Goal: Task Accomplishment & Management: Manage account settings

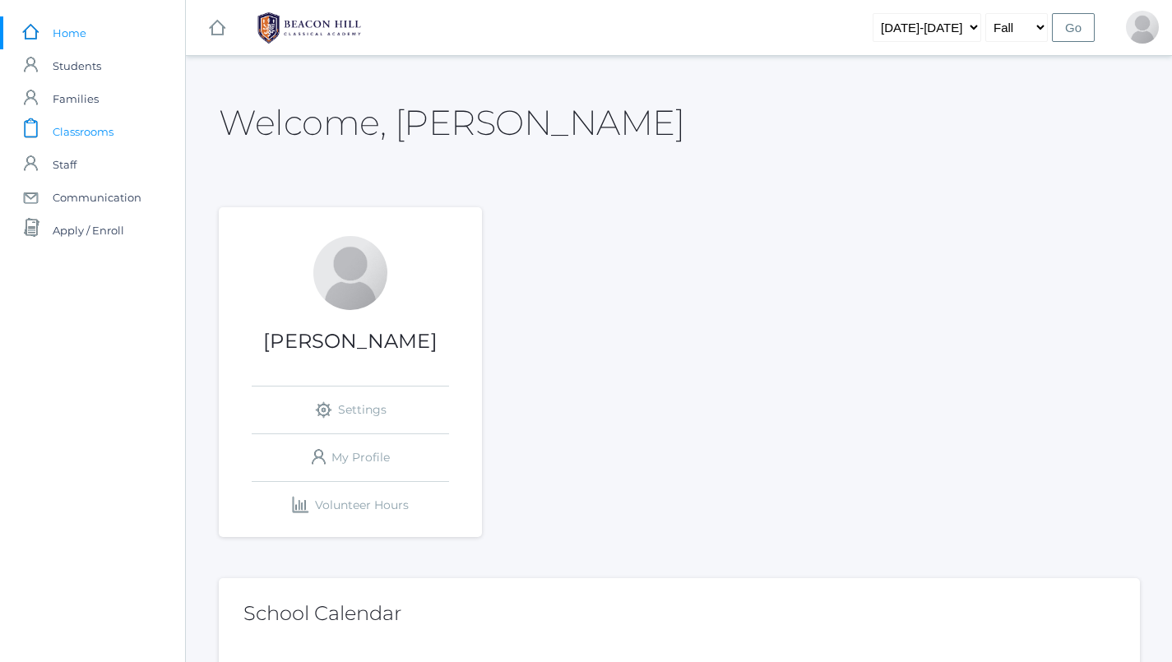
click at [105, 132] on span "Classrooms" at bounding box center [83, 131] width 61 height 33
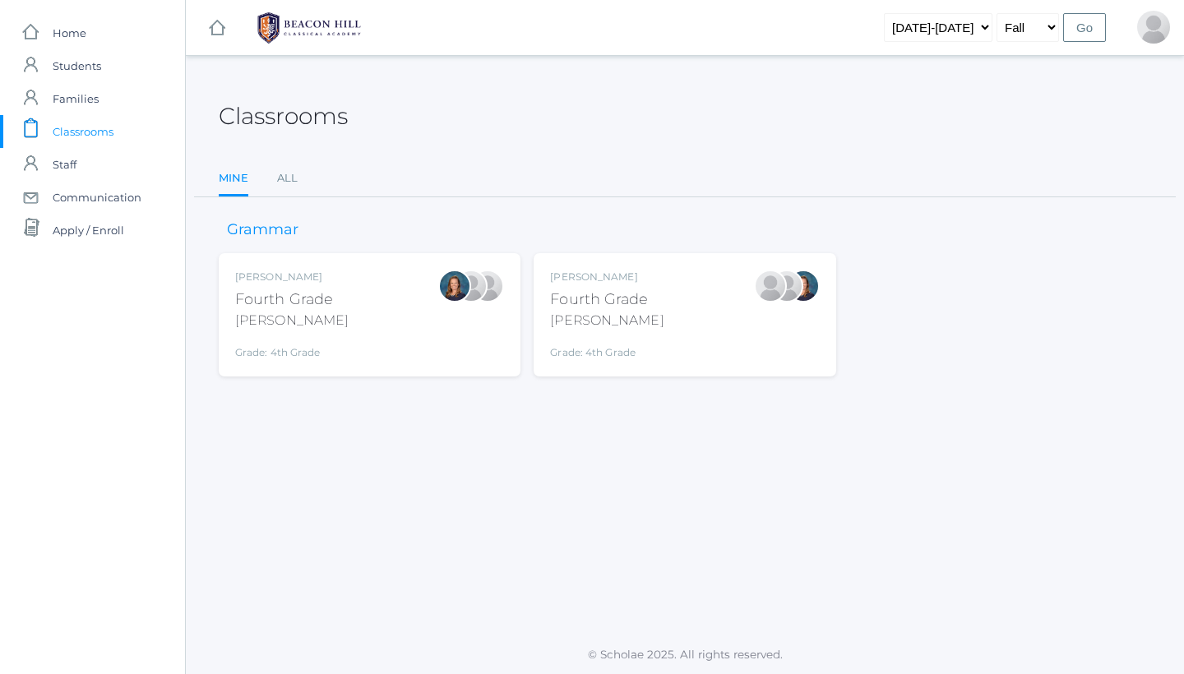
click at [586, 368] on div "Lydia Chaffin Fourth Grade Chaffin Grade: 4th Grade 04LA" at bounding box center [685, 314] width 302 height 123
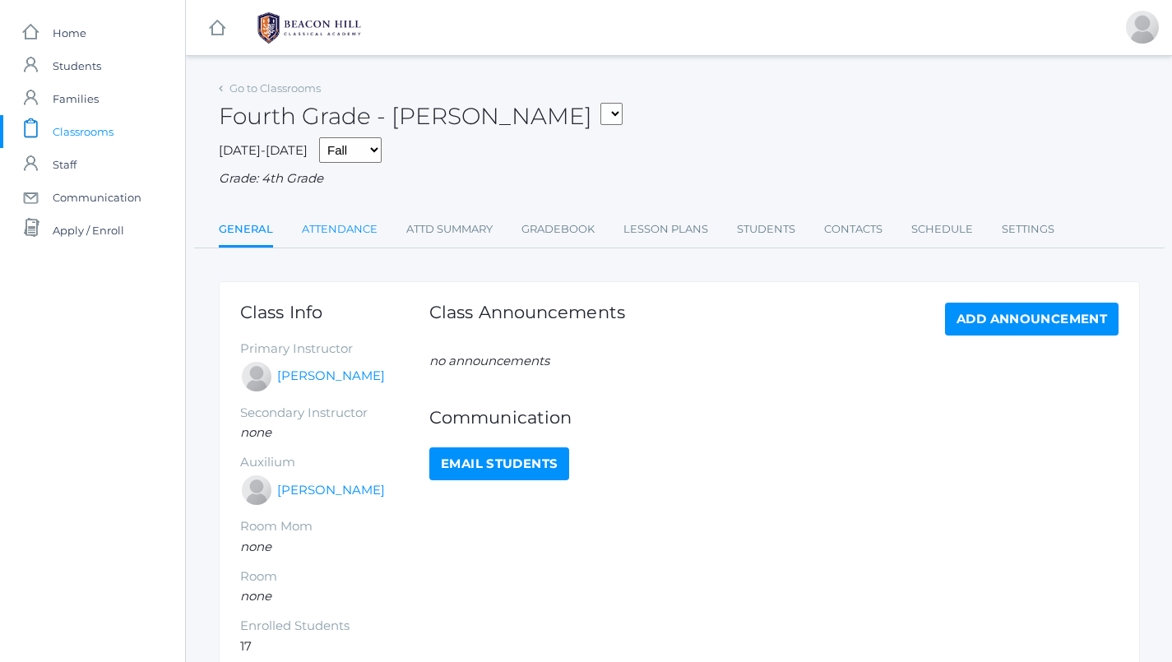
click at [344, 231] on link "Attendance" at bounding box center [340, 229] width 76 height 33
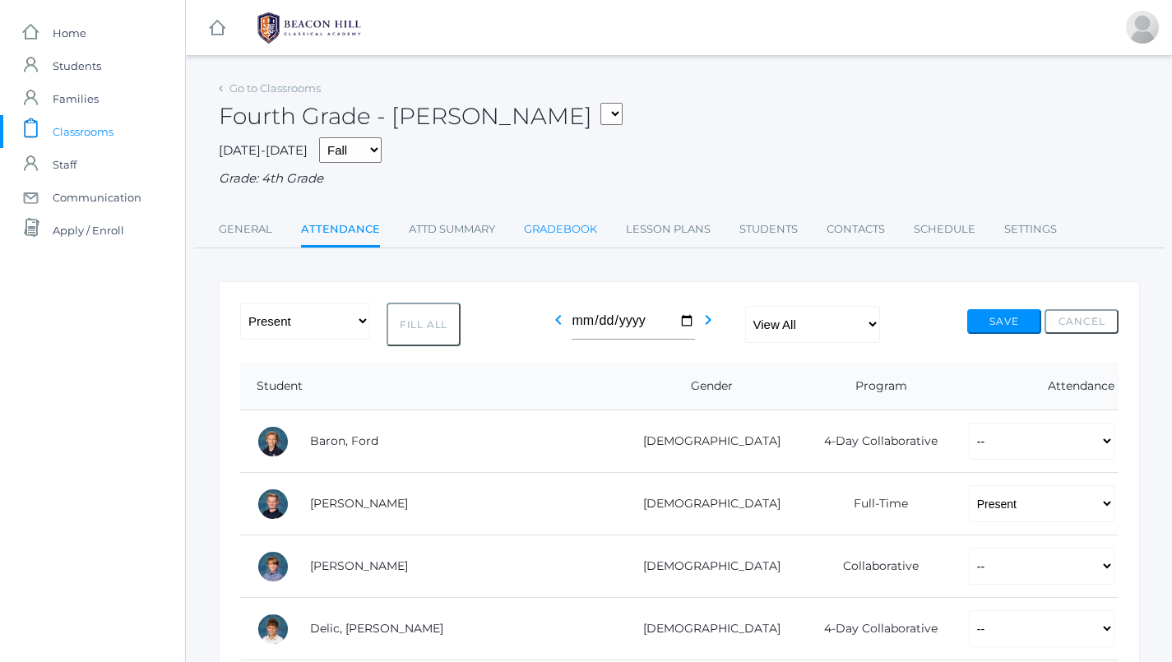
click at [544, 218] on link "Gradebook" at bounding box center [560, 229] width 73 height 33
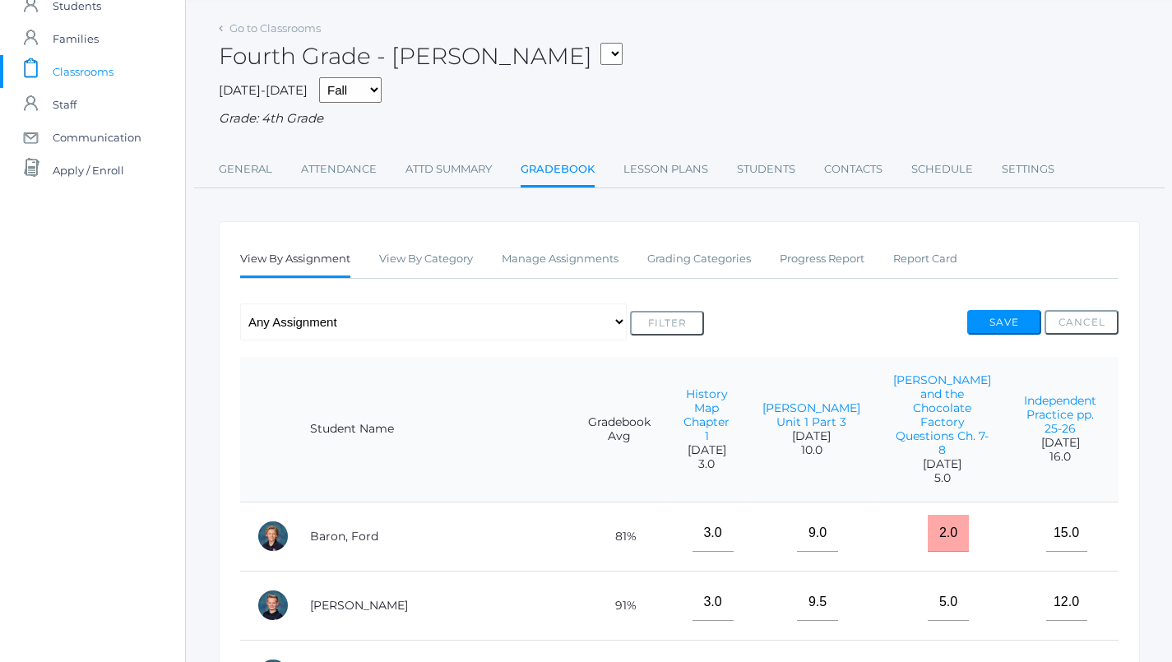
scroll to position [75, 0]
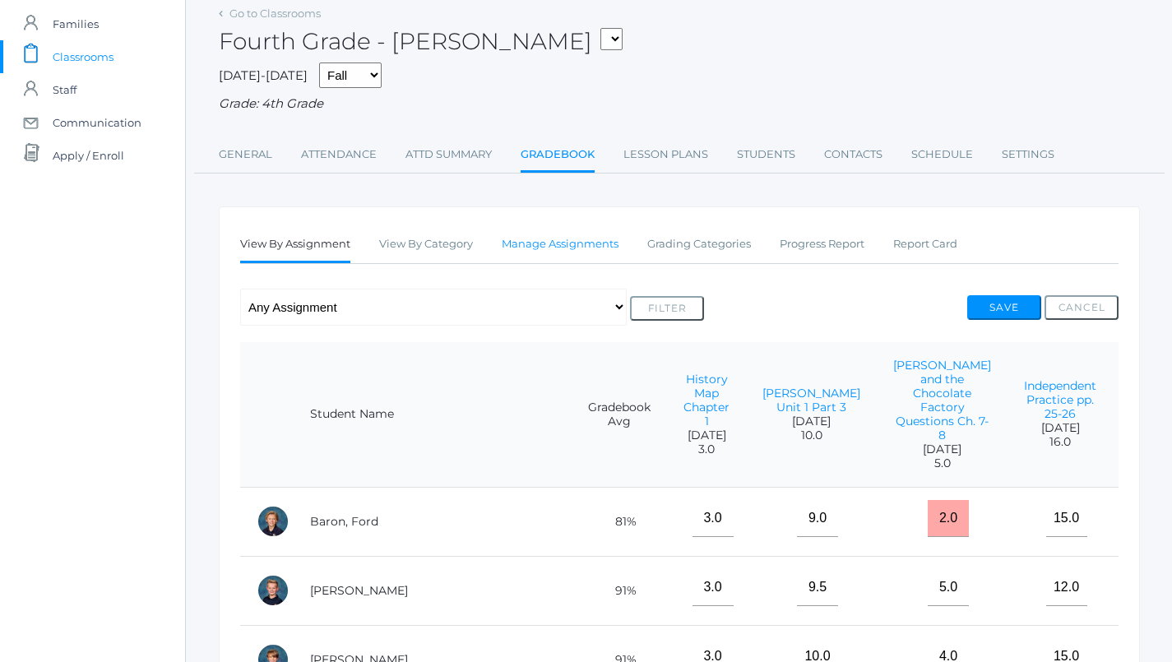
click at [579, 249] on link "Manage Assignments" at bounding box center [560, 244] width 117 height 33
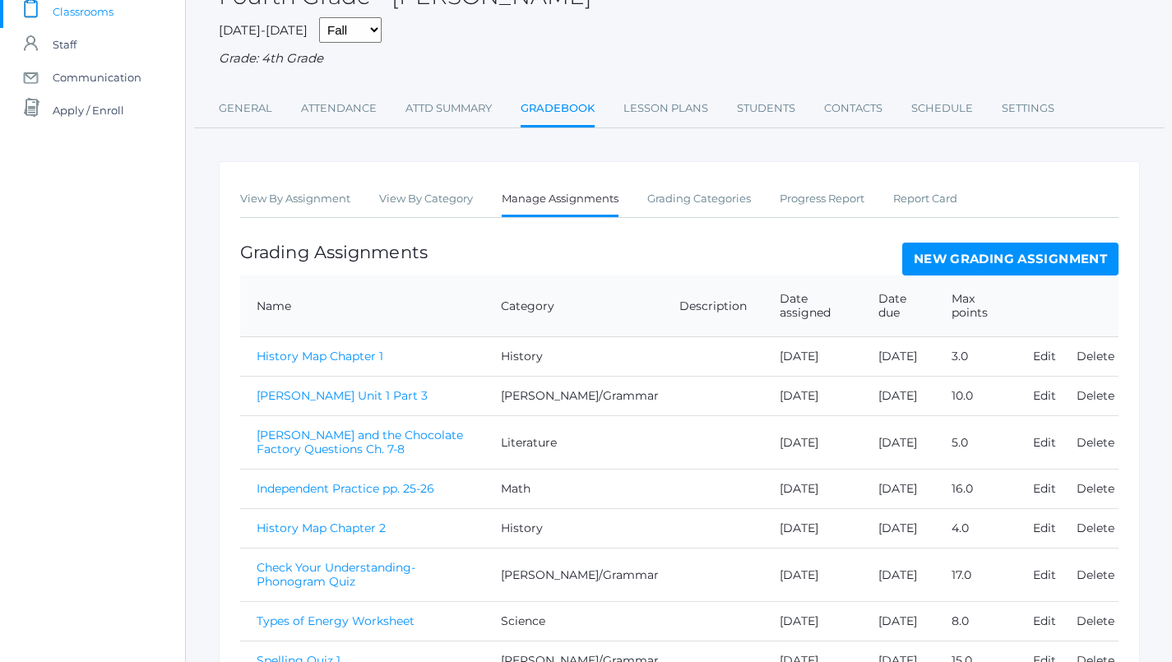
scroll to position [113, 0]
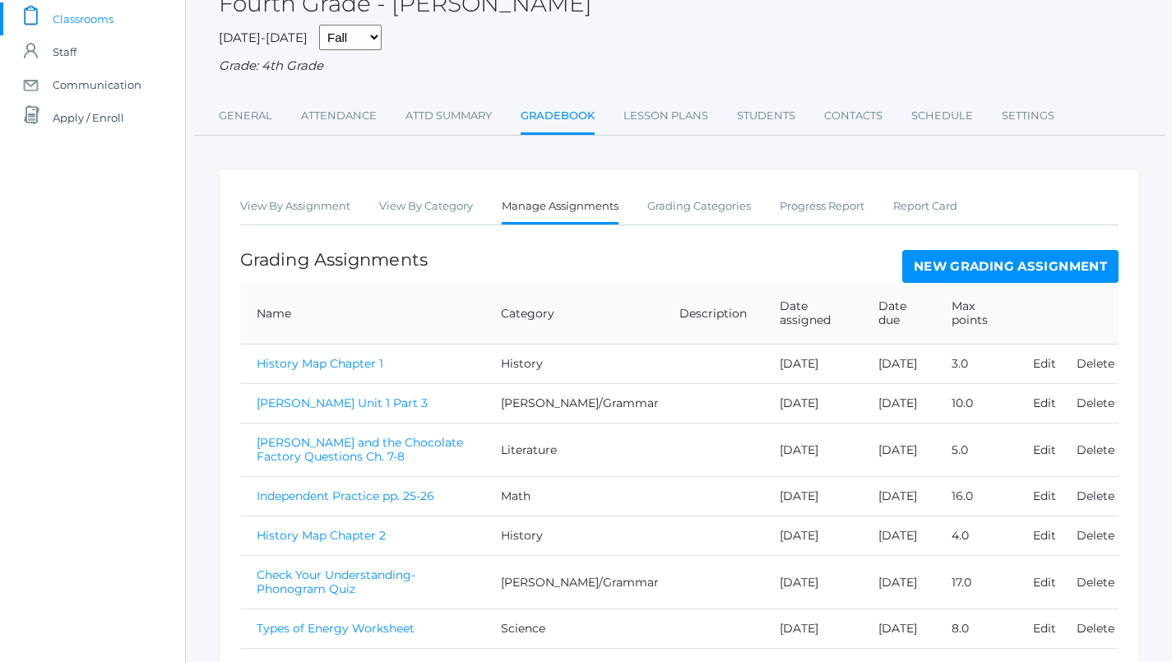
click at [956, 253] on link "New Grading Assignment" at bounding box center [1010, 266] width 216 height 33
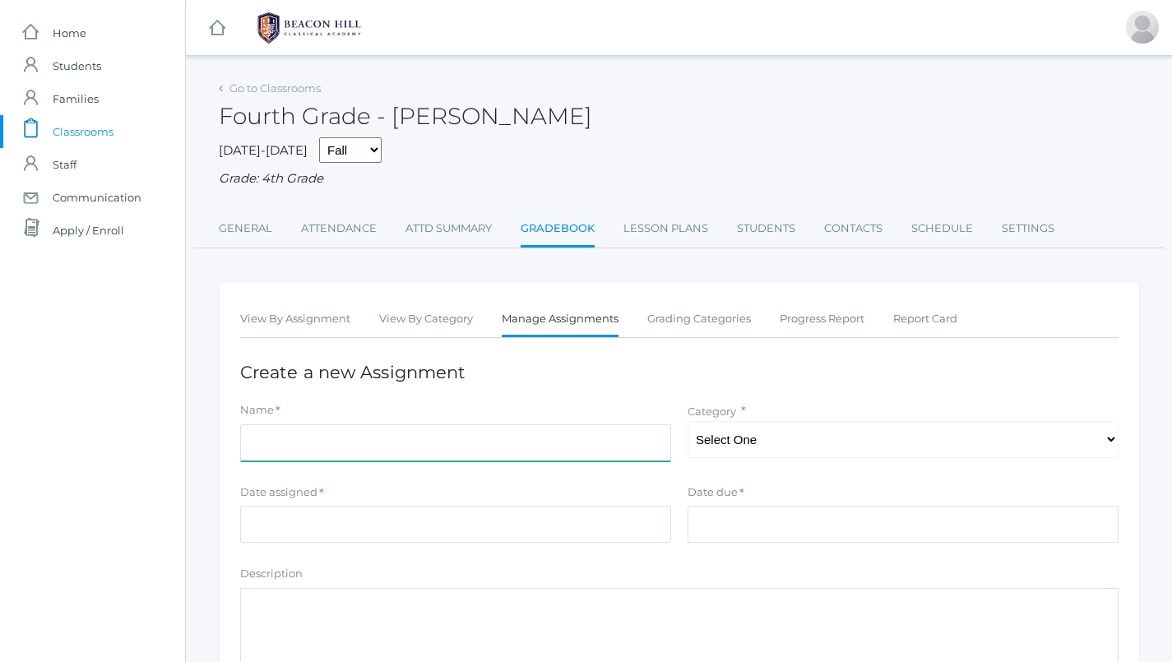
click at [317, 430] on input "Name" at bounding box center [455, 442] width 431 height 37
type input "G"
type input "Worksheet 3 Diagraming Sentence Skeletons"
select select "1091"
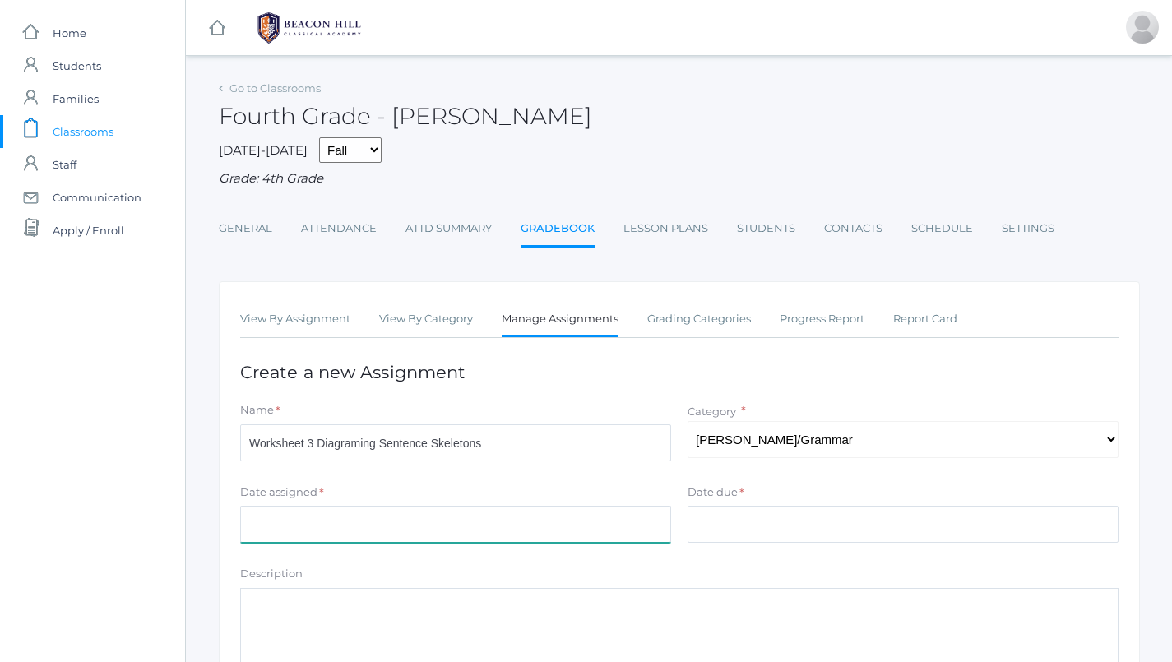
click at [435, 506] on input "Date assigned" at bounding box center [455, 524] width 431 height 37
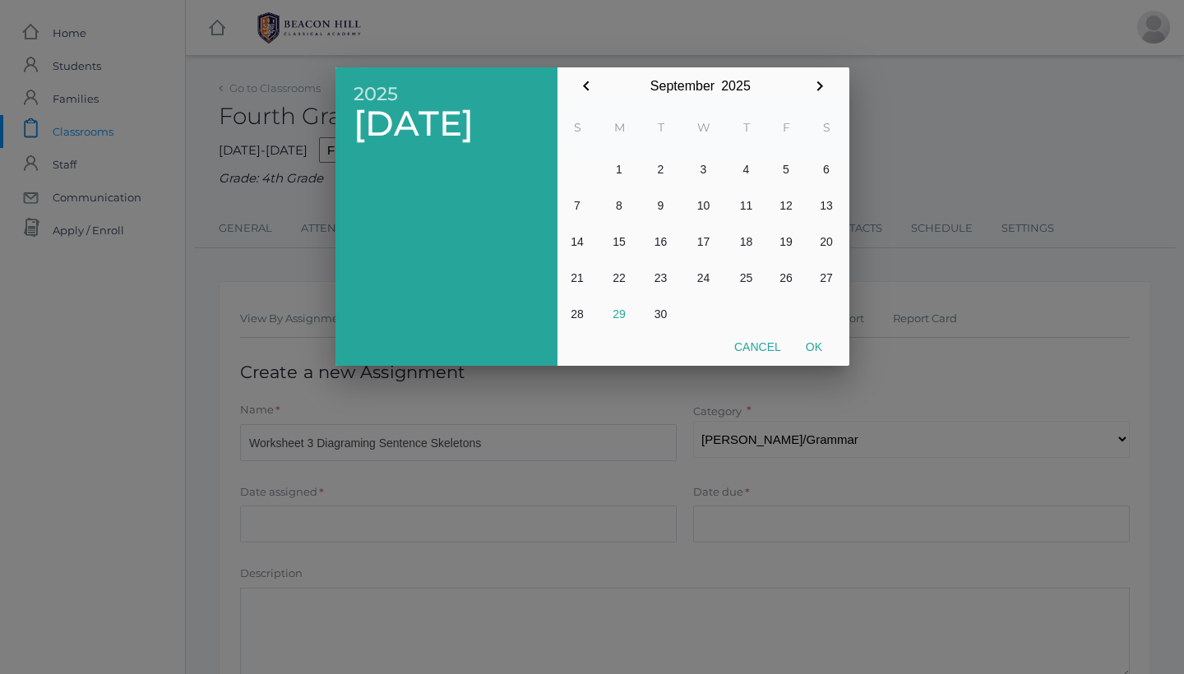
click at [621, 319] on button "29" at bounding box center [620, 314] width 44 height 36
click at [818, 345] on button "Ok" at bounding box center [814, 347] width 41 height 30
type input "[DATE]"
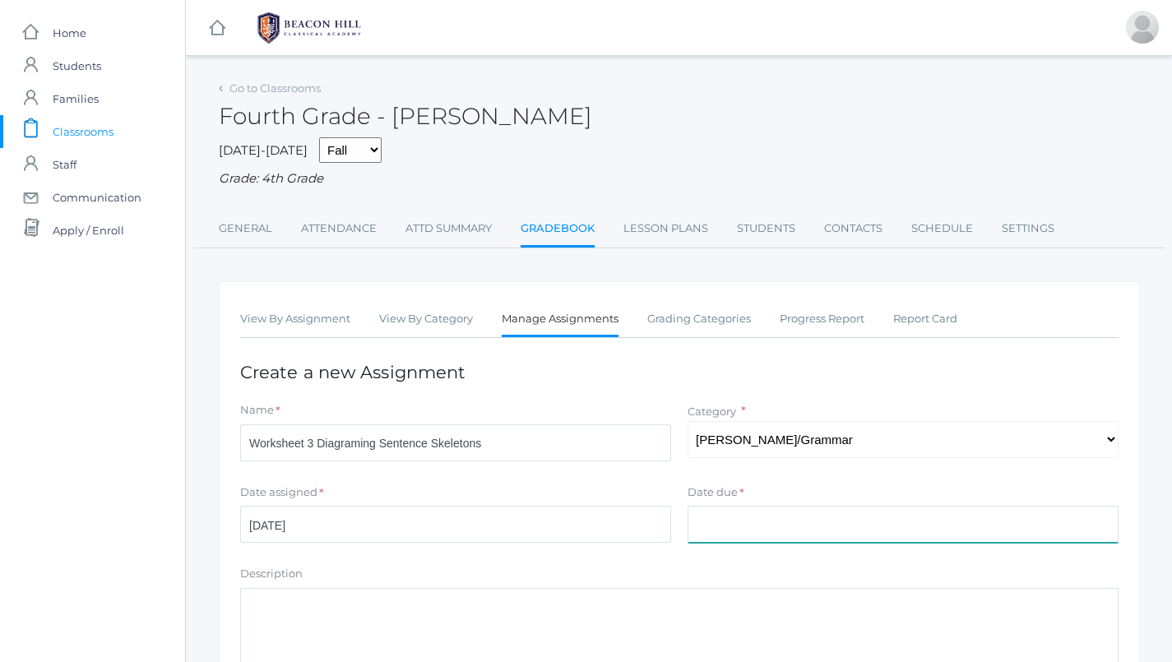
click at [793, 521] on input "Date due" at bounding box center [903, 524] width 431 height 37
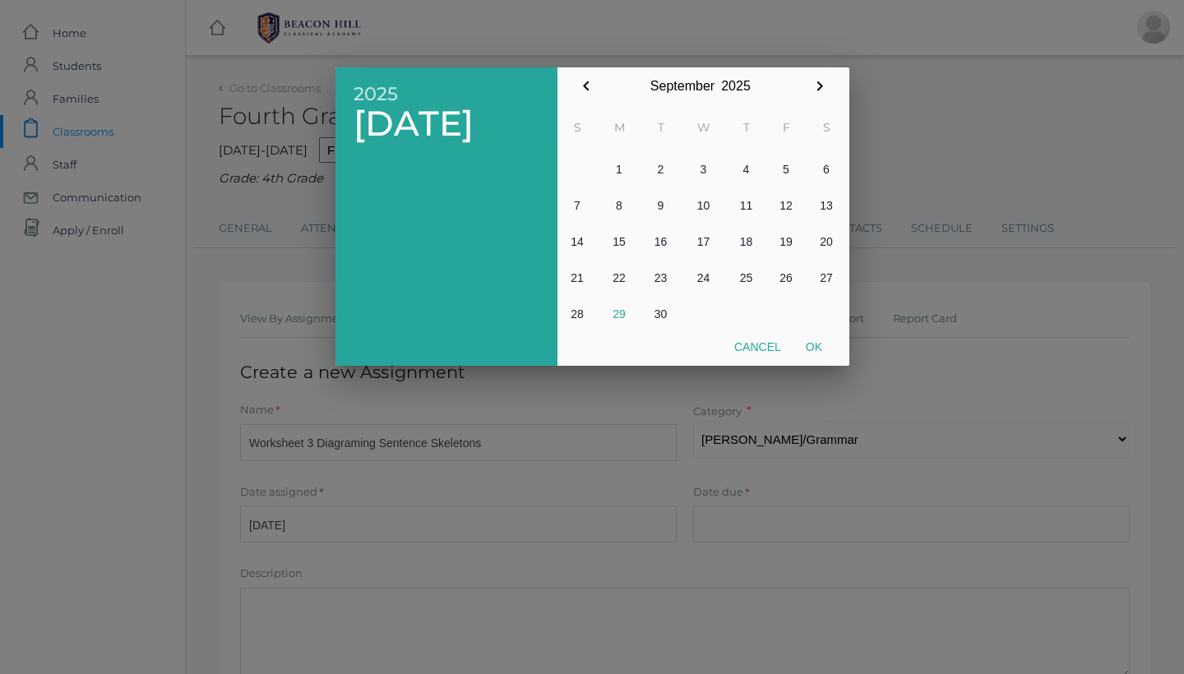
click at [619, 315] on button "29" at bounding box center [620, 314] width 44 height 36
click at [824, 345] on button "Ok" at bounding box center [814, 347] width 41 height 30
type input "[DATE]"
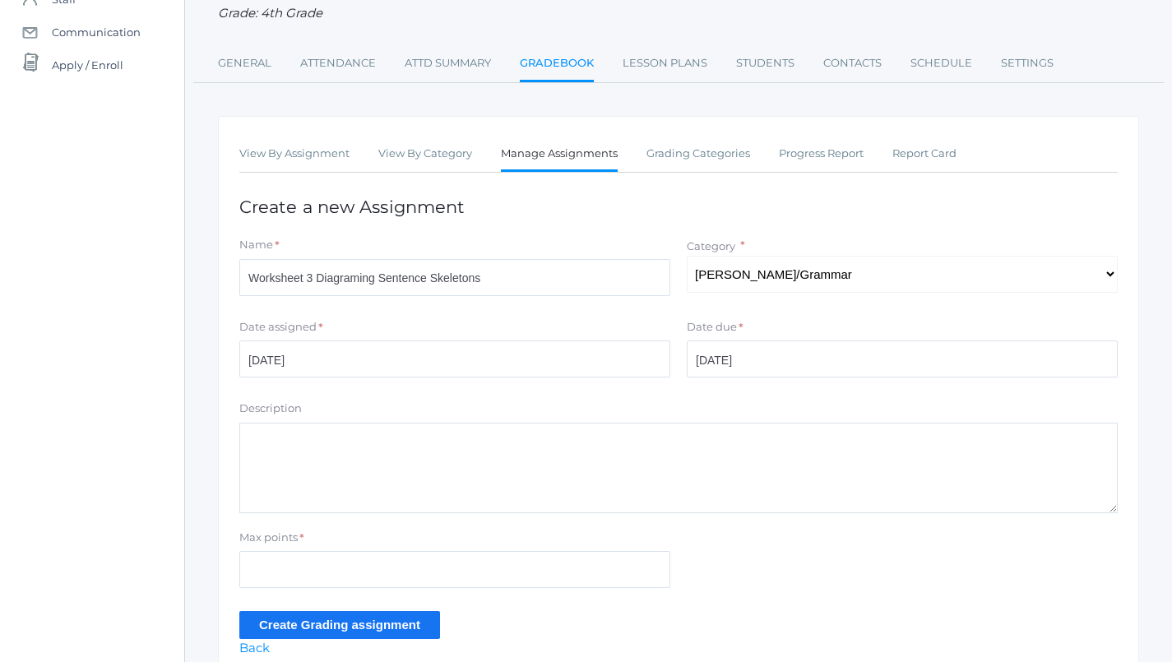
scroll to position [165, 1]
click at [578, 567] on input "Max points" at bounding box center [454, 569] width 431 height 37
type input "10"
click at [403, 619] on input "Create Grading assignment" at bounding box center [339, 624] width 201 height 27
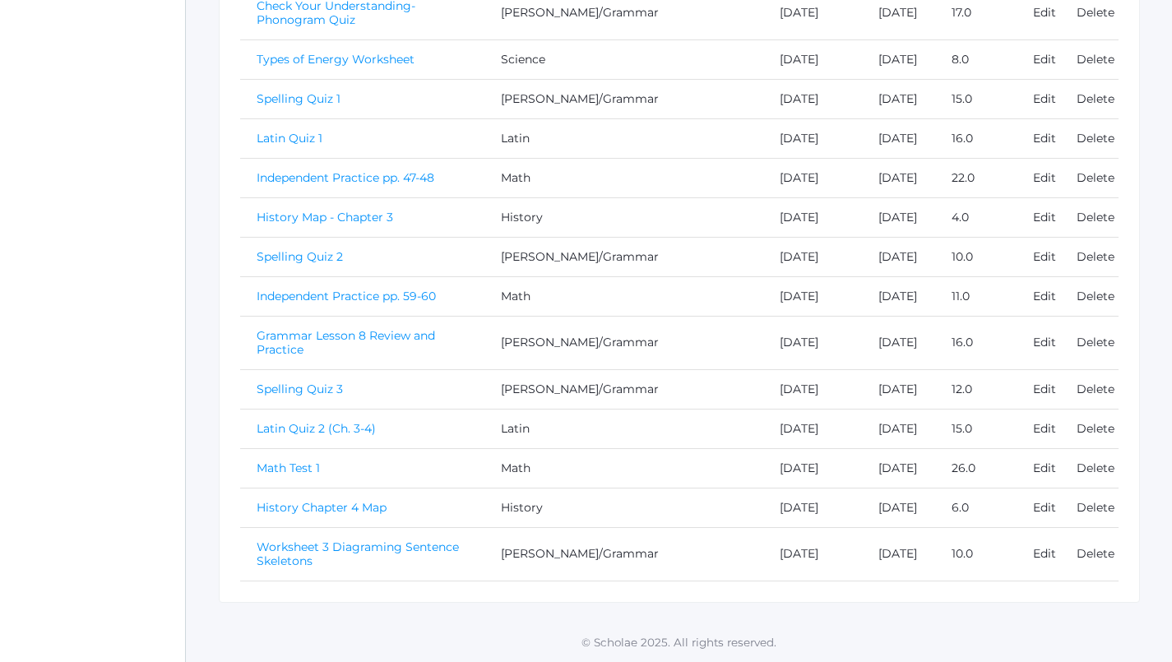
scroll to position [893, 0]
click at [438, 558] on link "Worksheet 3 Diagraming Sentence Skeletons" at bounding box center [358, 554] width 202 height 29
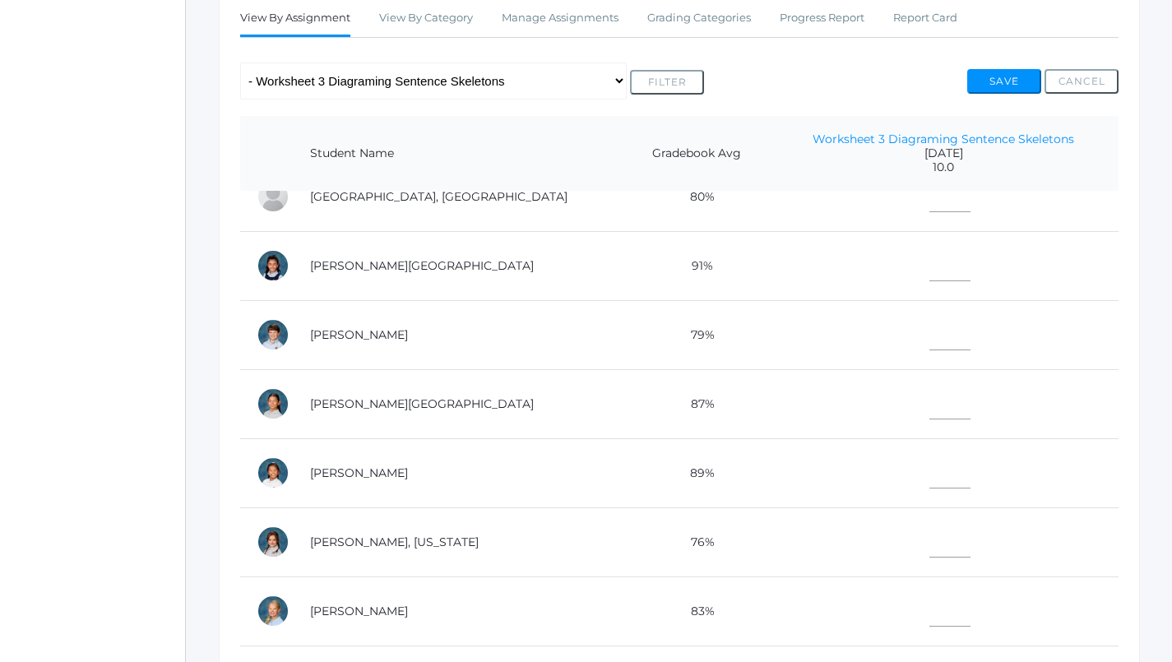
scroll to position [290, 0]
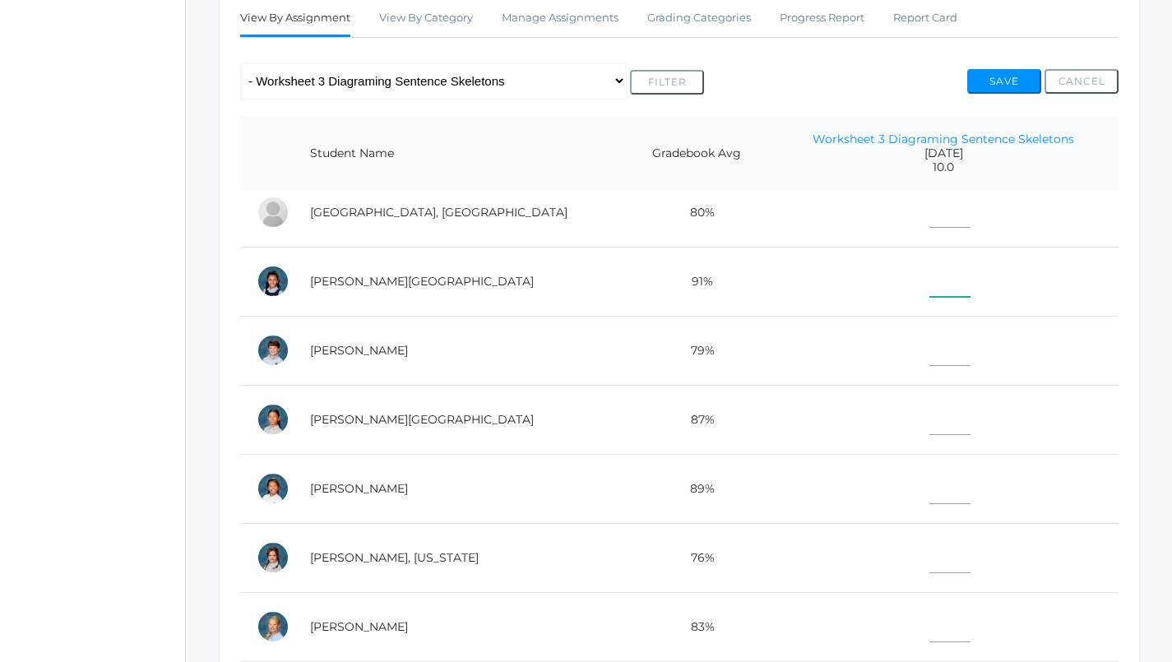
click at [929, 283] on input"] "text" at bounding box center [949, 278] width 41 height 37
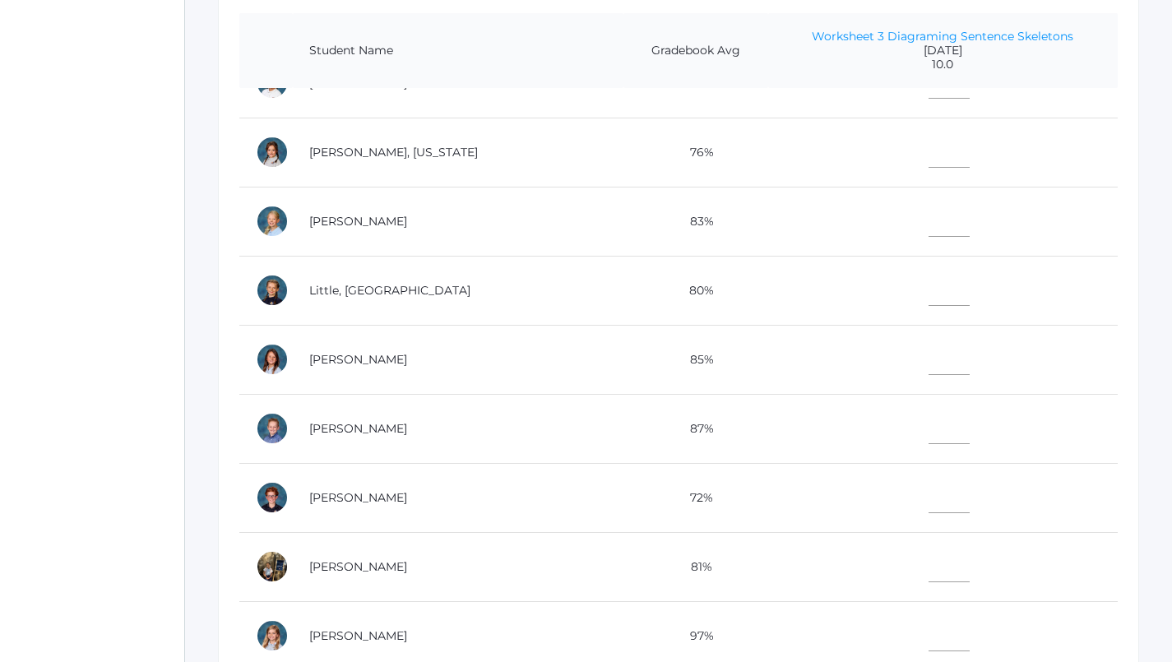
scroll to position [404, 1]
type input"] "9"
click at [929, 621] on input"] "text" at bounding box center [949, 632] width 41 height 37
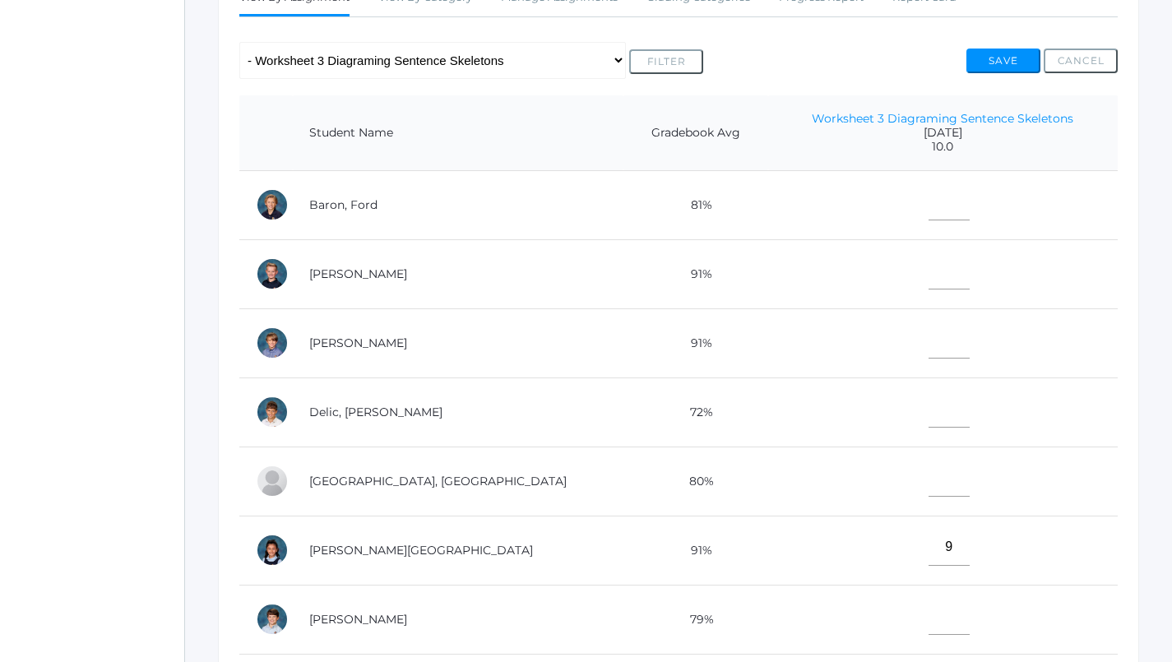
scroll to position [280, 1]
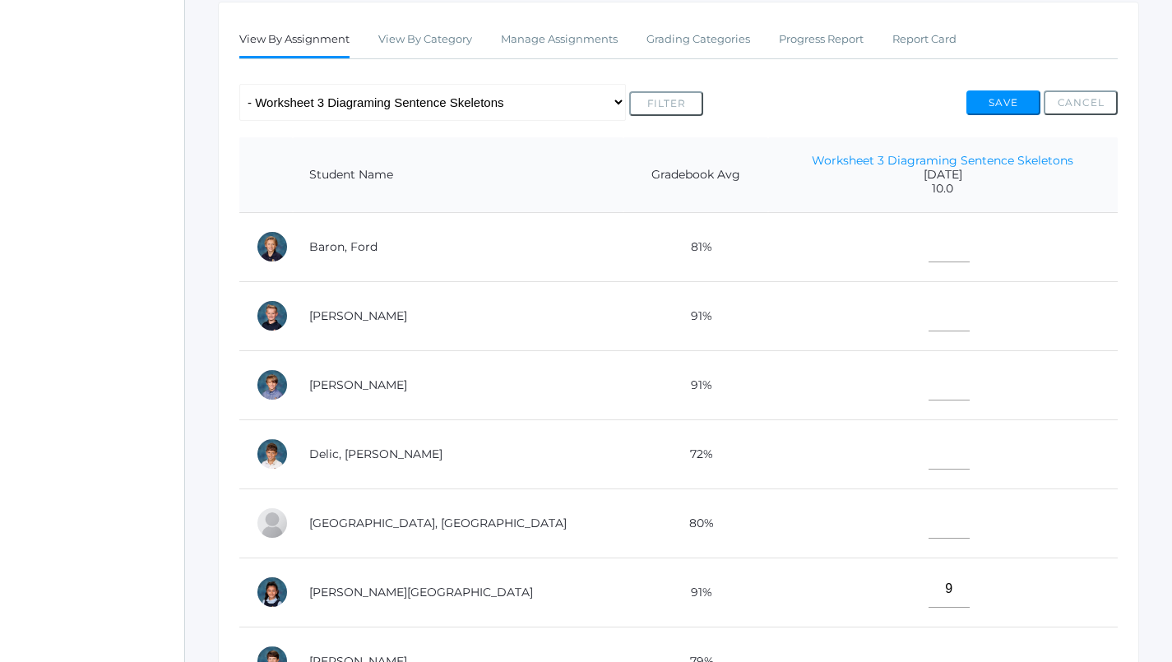
type input"] "8"
click at [901, 330] on td at bounding box center [943, 315] width 350 height 69
click at [929, 318] on input"] "text" at bounding box center [949, 312] width 41 height 37
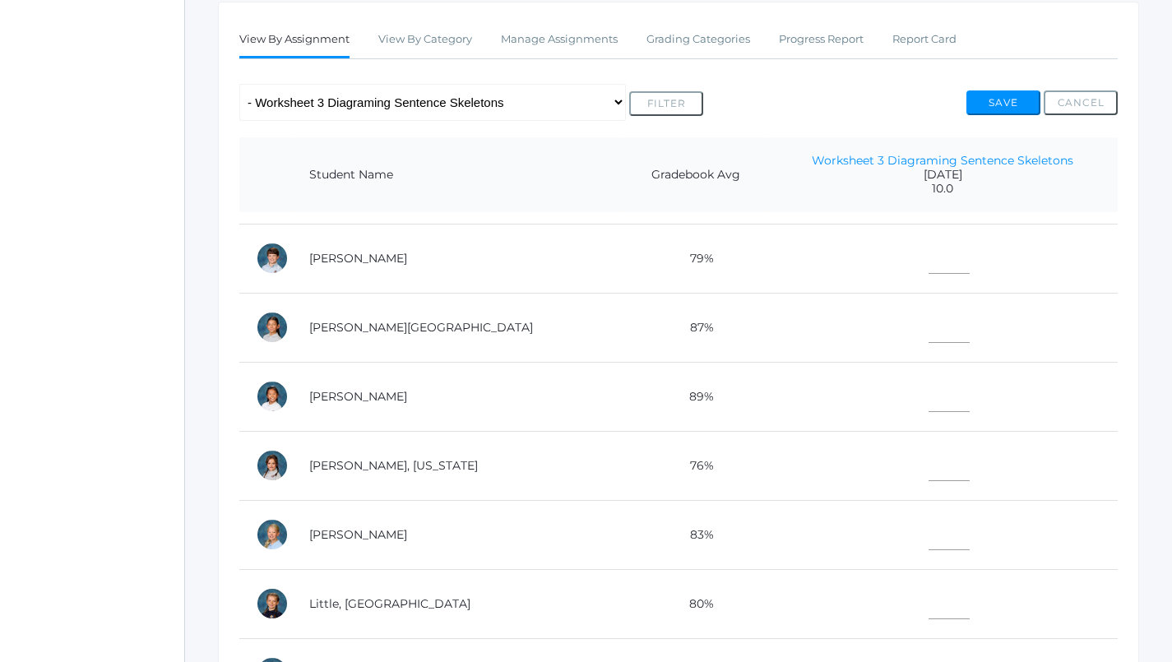
scroll to position [405, 0]
type input"] "7"
click at [929, 317] on input"] "text" at bounding box center [949, 322] width 41 height 37
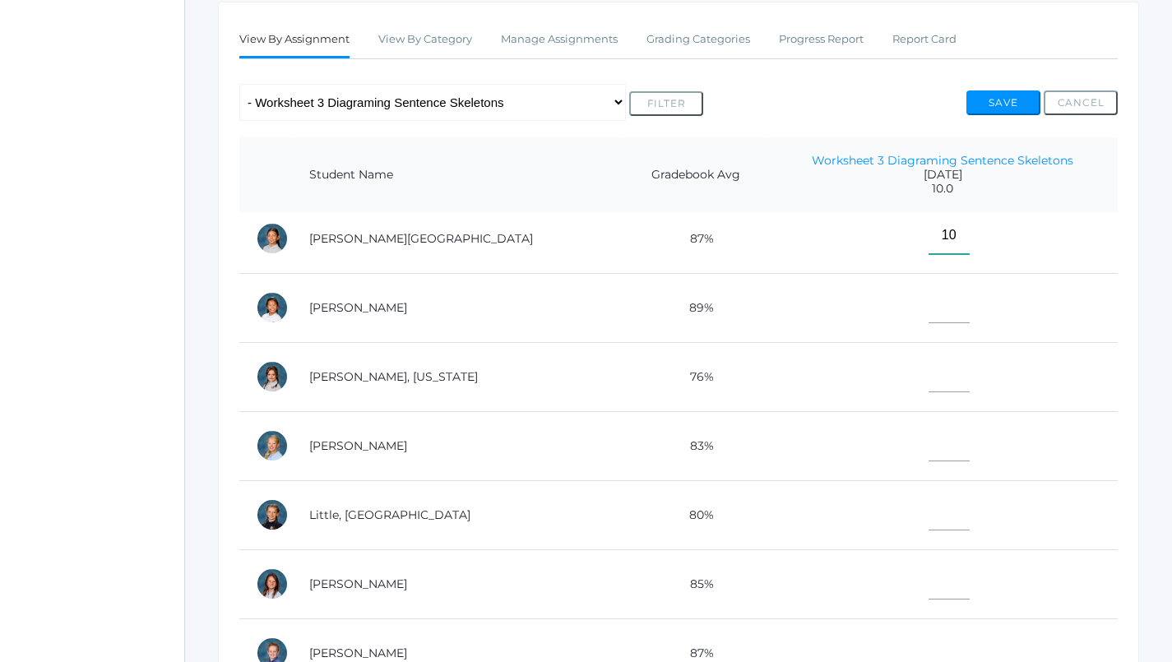
scroll to position [493, 0]
type input"] "10"
click at [924, 442] on td at bounding box center [943, 444] width 350 height 69
click at [929, 431] on input"] "text" at bounding box center [949, 442] width 41 height 37
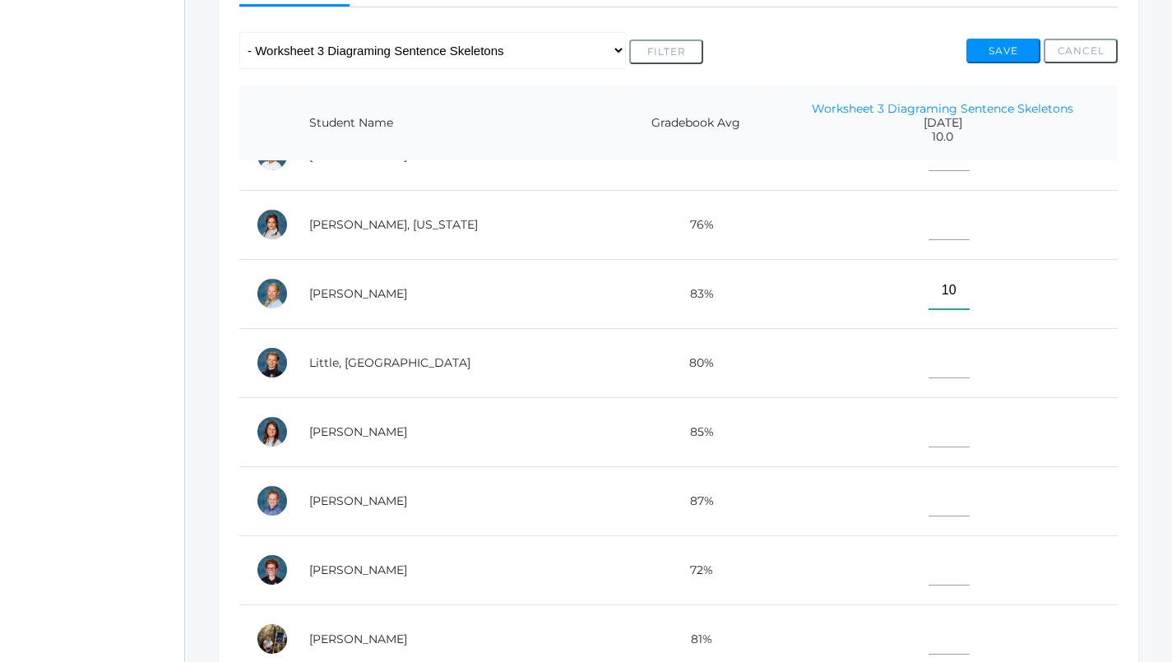
scroll to position [354, 1]
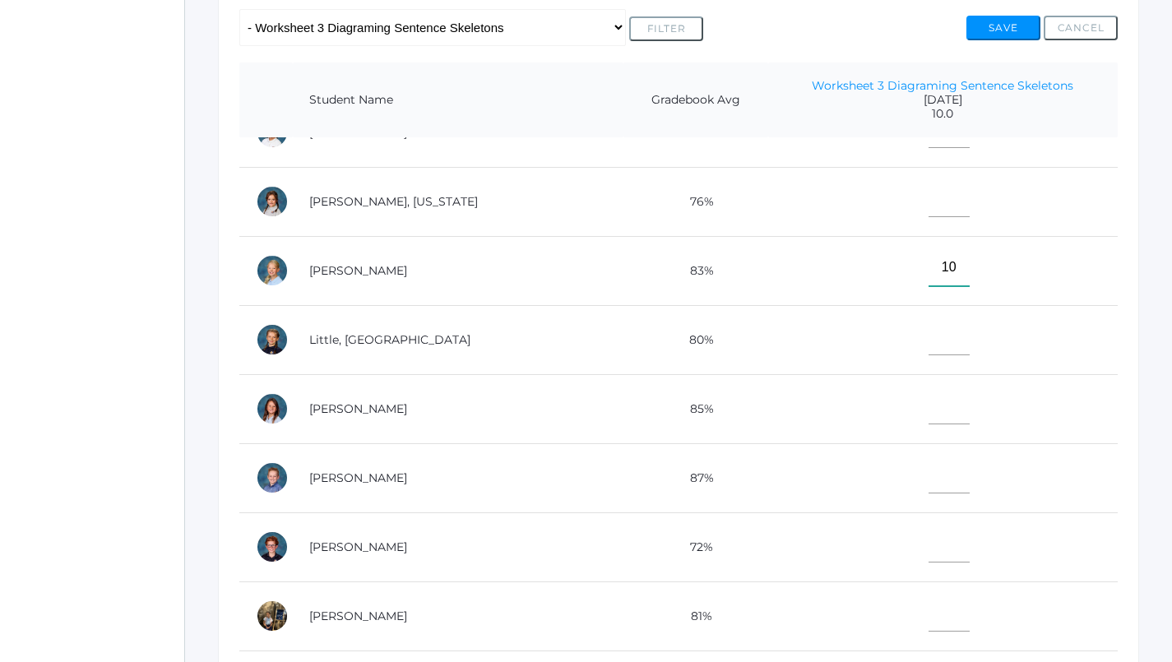
type input"] "10"
click at [929, 456] on input"] "text" at bounding box center [949, 474] width 41 height 37
type input"] "8"
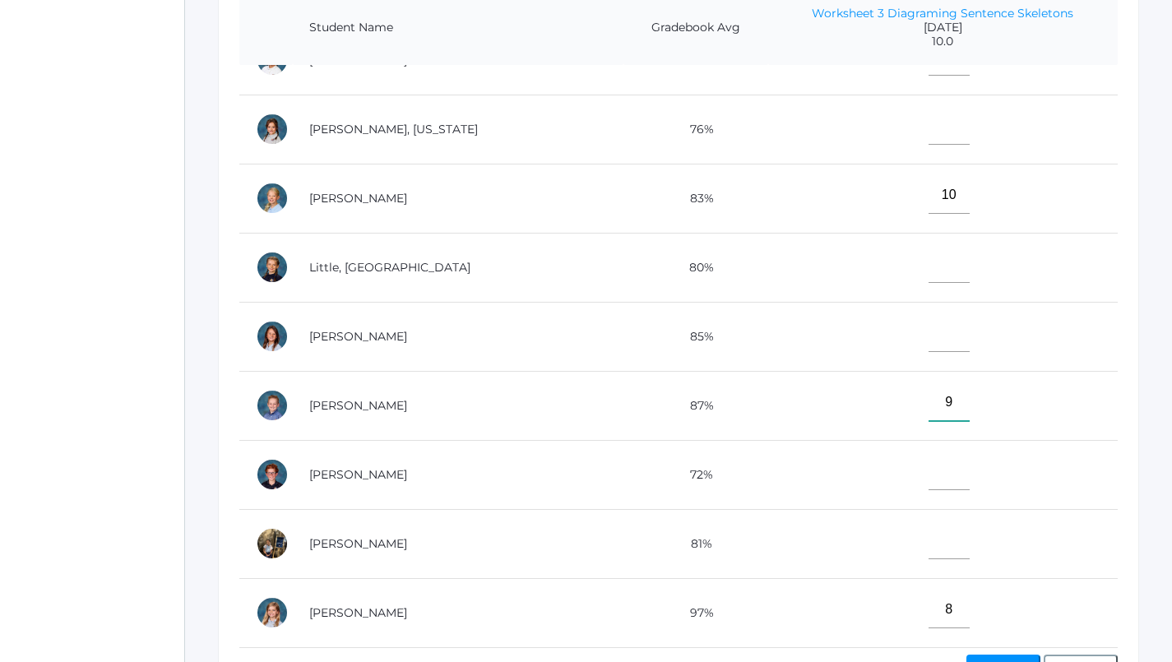
scroll to position [438, 1]
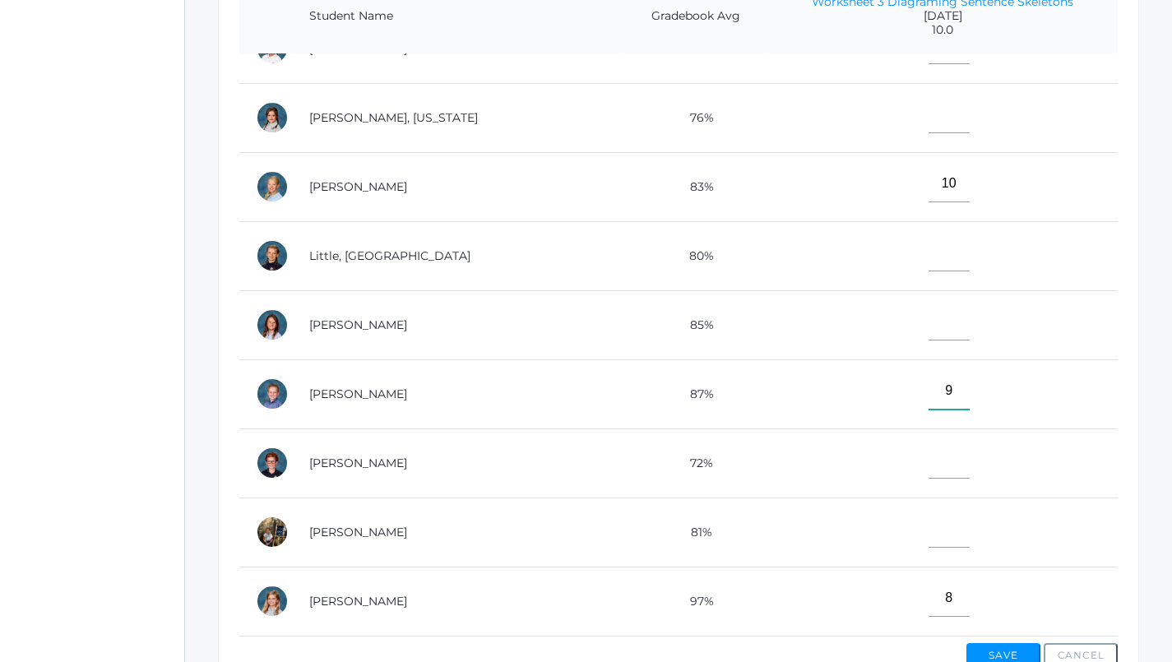
type input"] "9"
click at [929, 443] on input"] "text" at bounding box center [949, 460] width 41 height 37
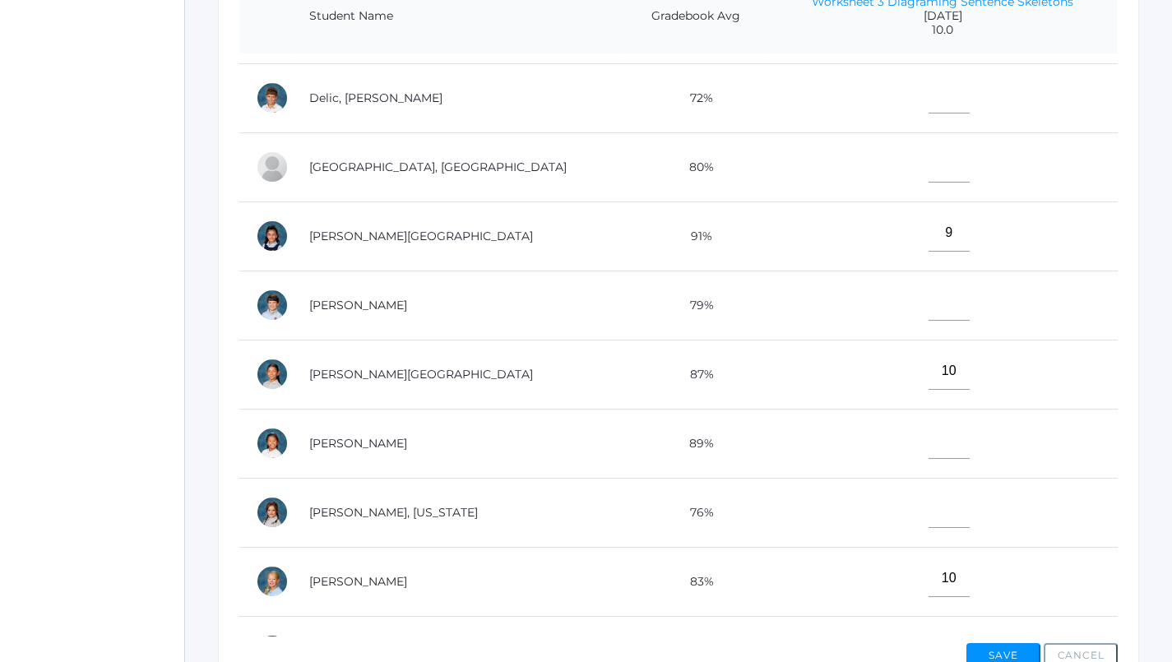
scroll to position [164, 0]
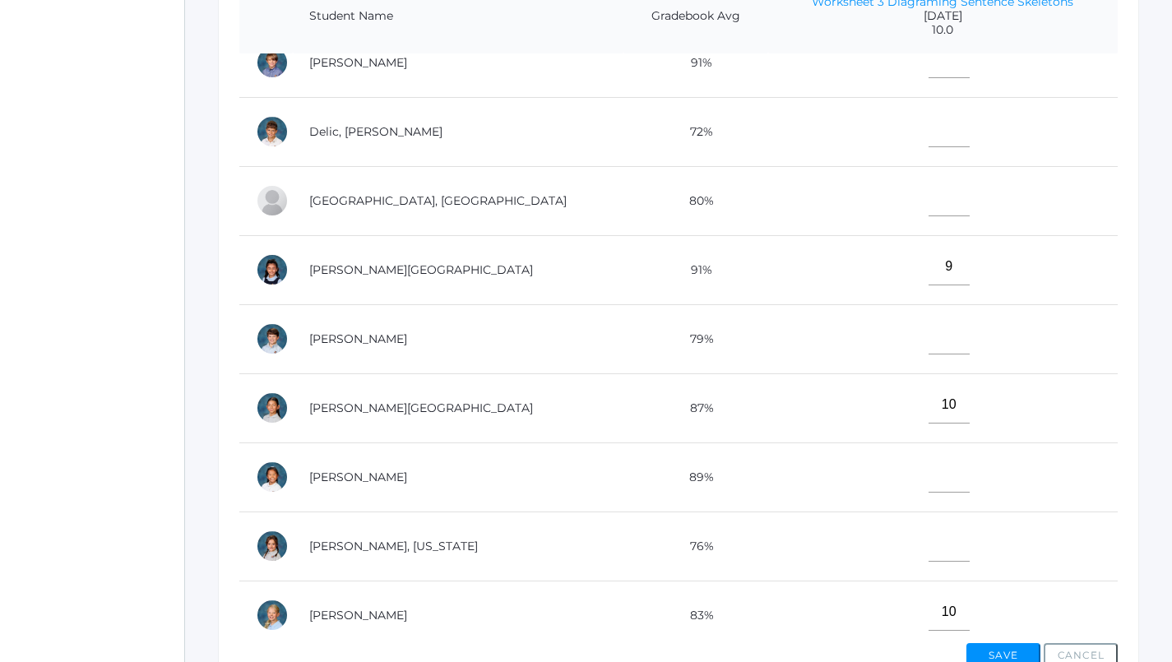
type input"] "10"
click at [929, 208] on input"] "text" at bounding box center [949, 197] width 41 height 37
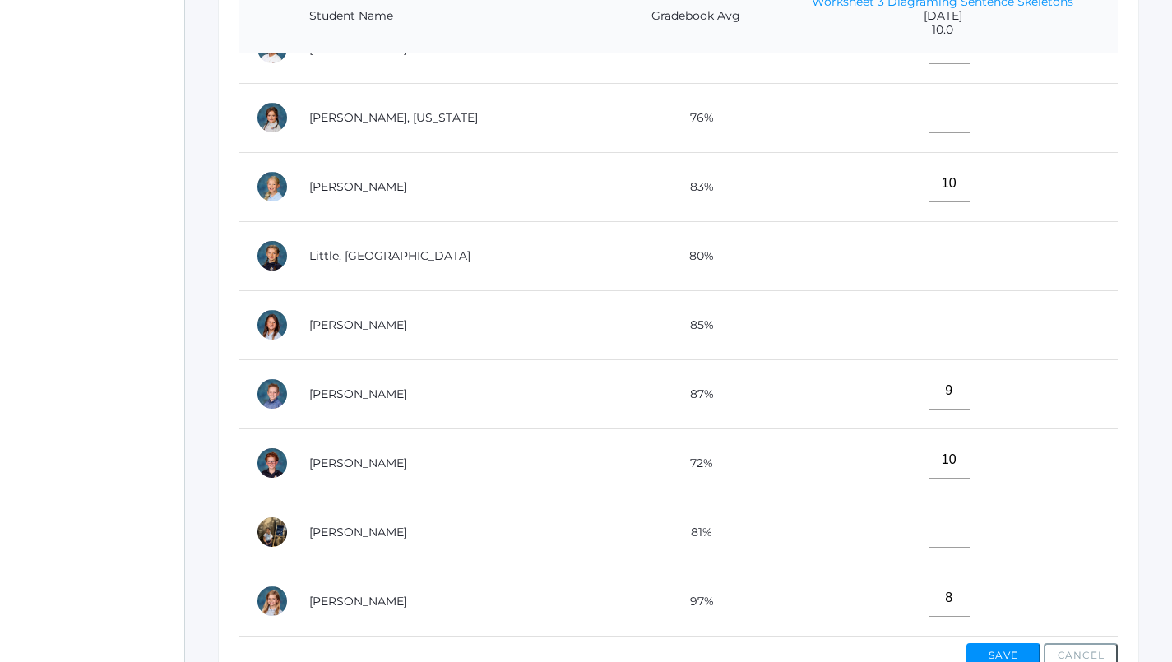
scroll to position [605, 0]
type input"] "9"
click at [1002, 648] on button "Save" at bounding box center [1003, 655] width 74 height 25
